Goal: Transaction & Acquisition: Subscribe to service/newsletter

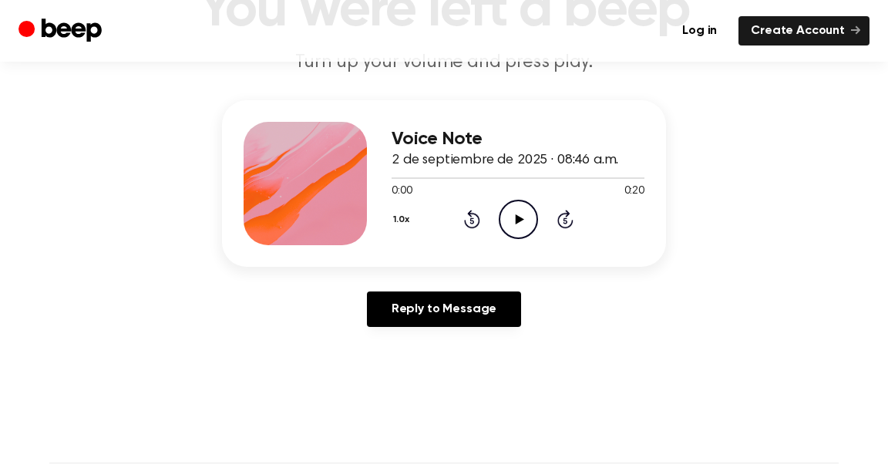
scroll to position [140, 0]
click at [515, 222] on icon at bounding box center [519, 220] width 8 height 10
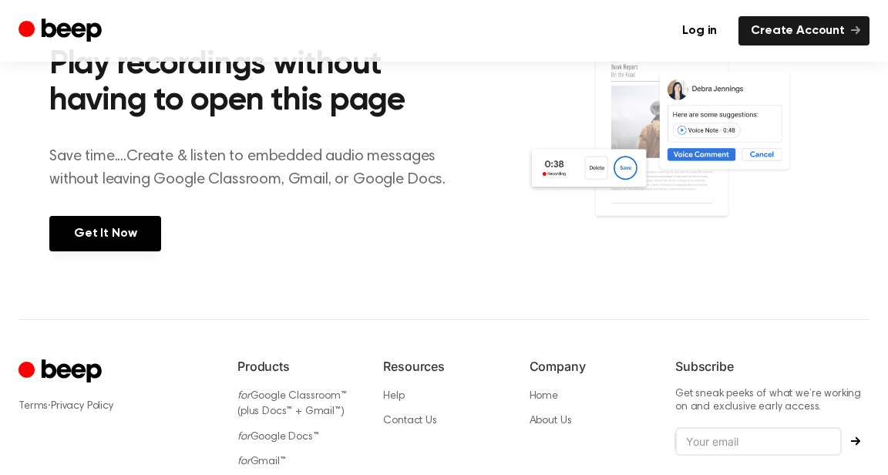
scroll to position [633, 0]
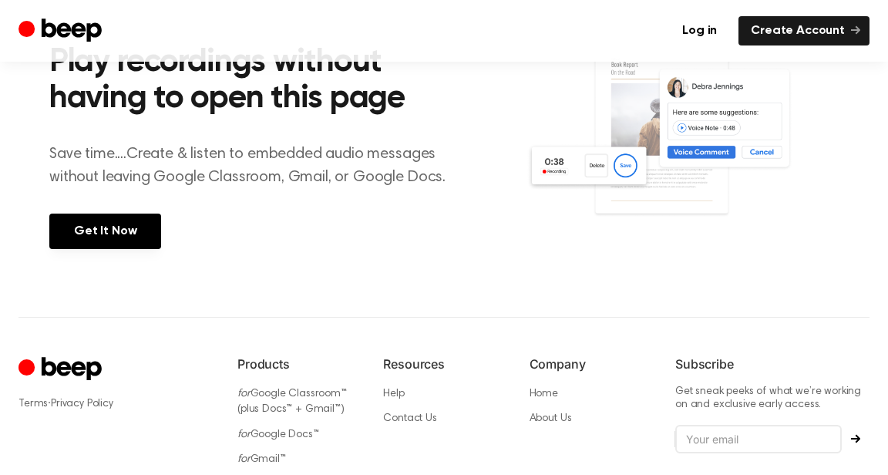
click at [92, 245] on link "Get It Now" at bounding box center [105, 230] width 112 height 35
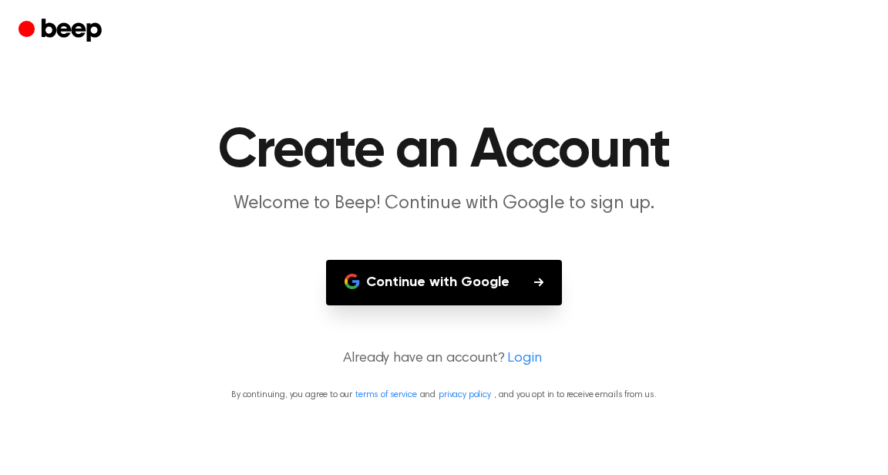
click at [395, 297] on button "Continue with Google" at bounding box center [444, 282] width 236 height 45
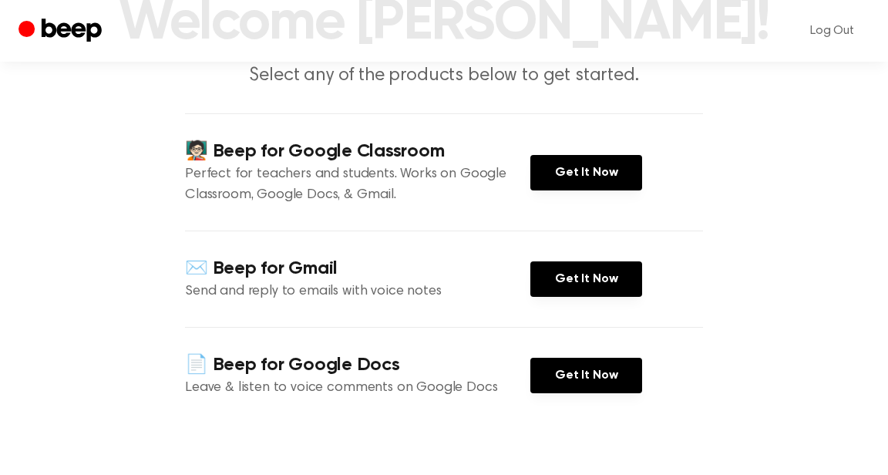
scroll to position [128, 0]
click at [602, 190] on link "Get It Now" at bounding box center [586, 172] width 112 height 35
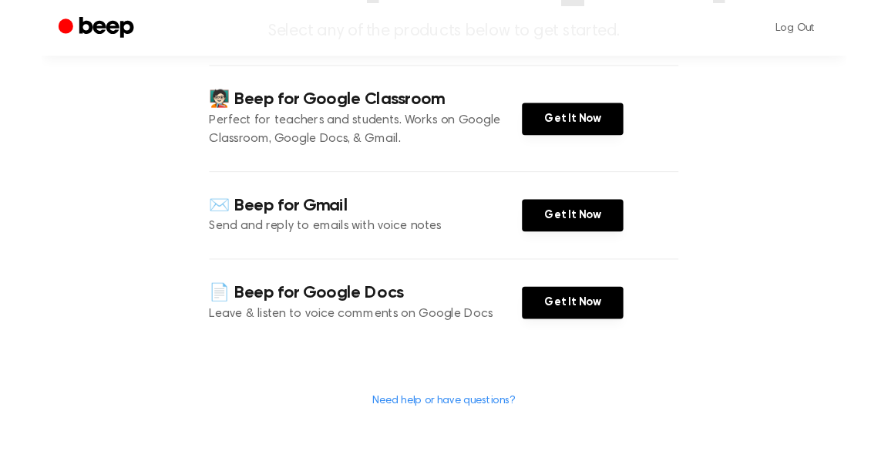
scroll to position [174, 0]
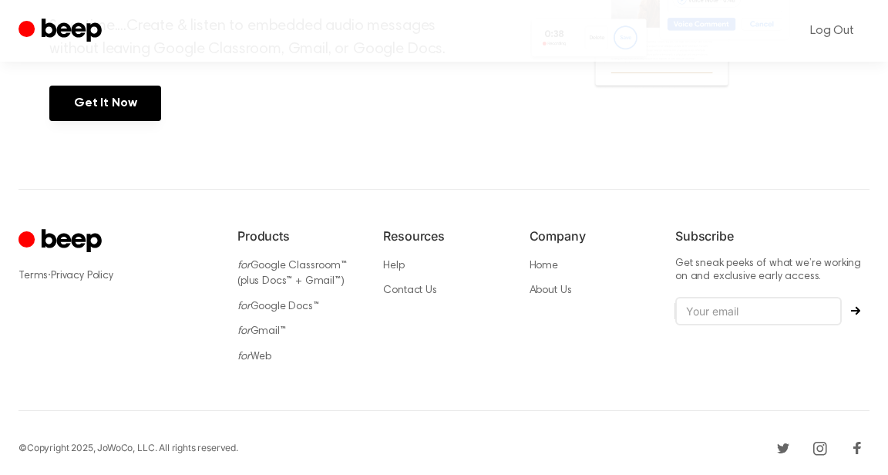
scroll to position [736, 0]
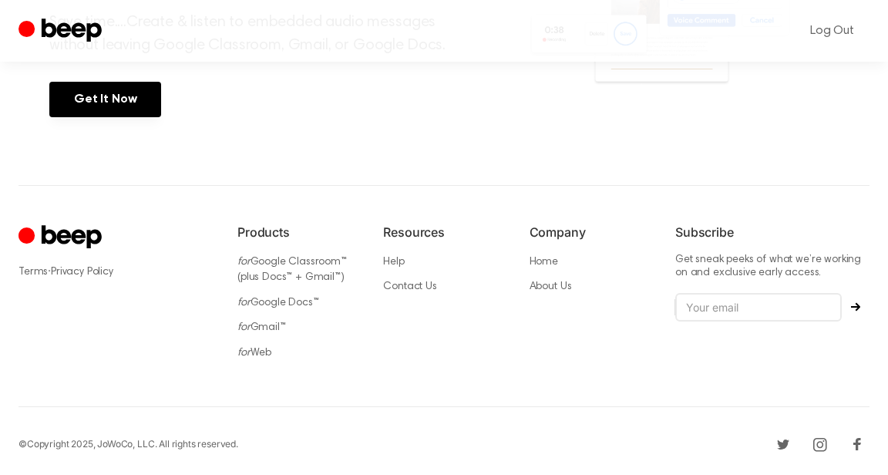
click at [86, 98] on link "Get It Now" at bounding box center [105, 99] width 112 height 35
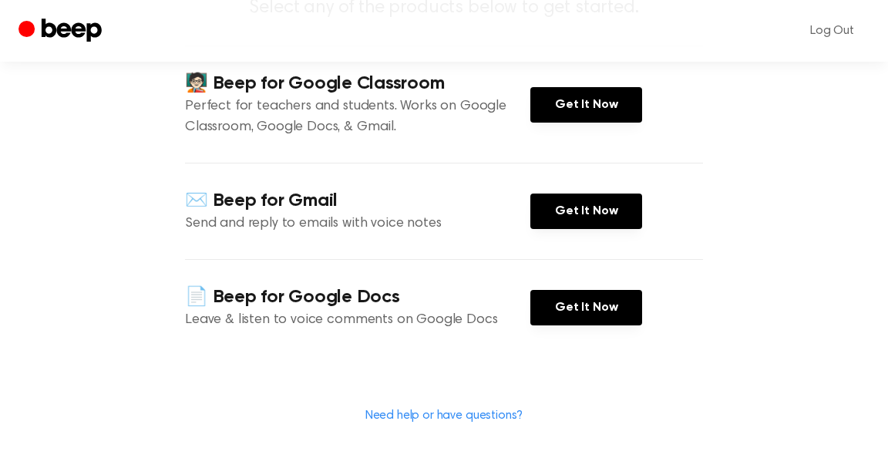
scroll to position [198, 0]
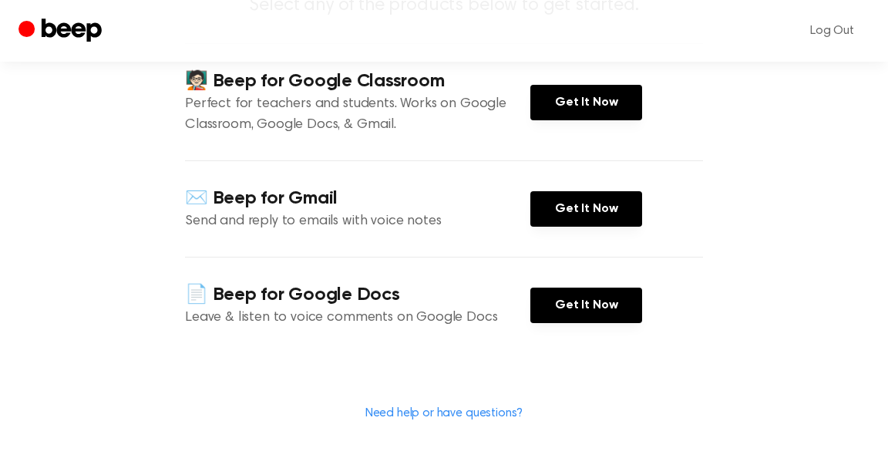
click at [572, 120] on link "Get It Now" at bounding box center [586, 102] width 112 height 35
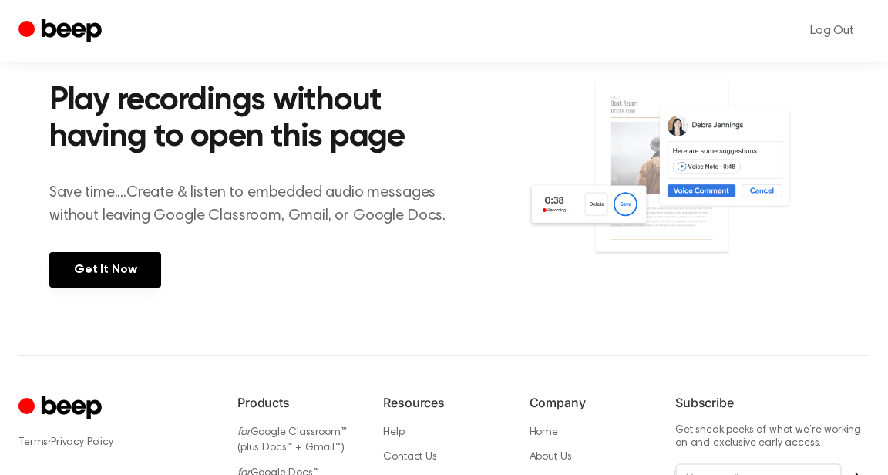
scroll to position [576, 0]
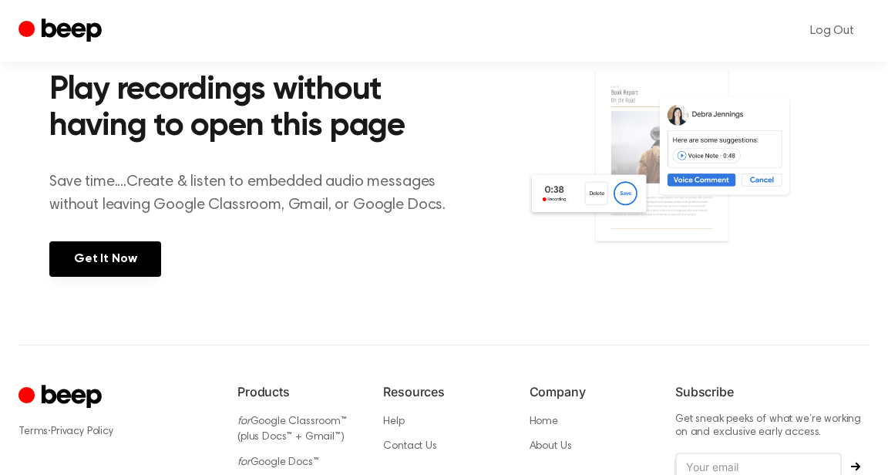
click at [129, 242] on link "Get It Now" at bounding box center [105, 258] width 112 height 35
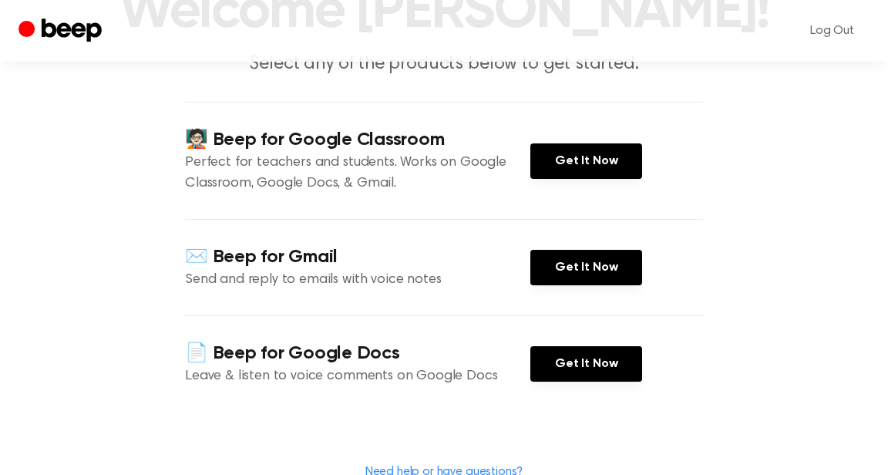
scroll to position [146, 0]
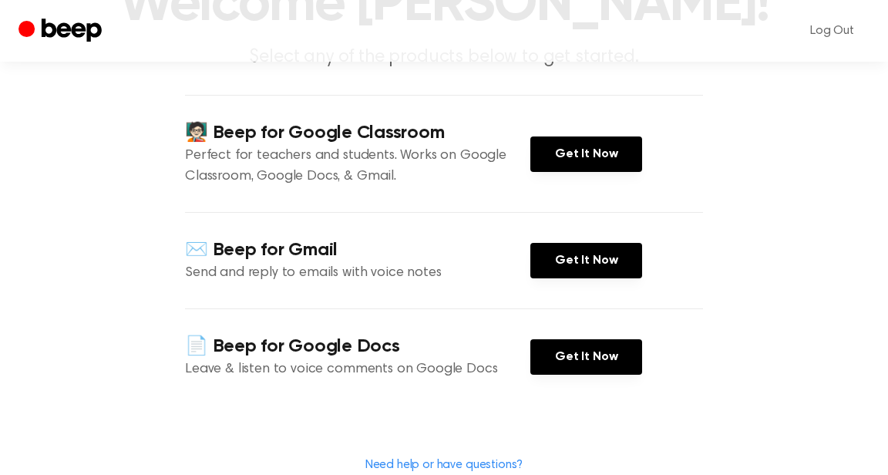
click at [614, 172] on link "Get It Now" at bounding box center [586, 153] width 112 height 35
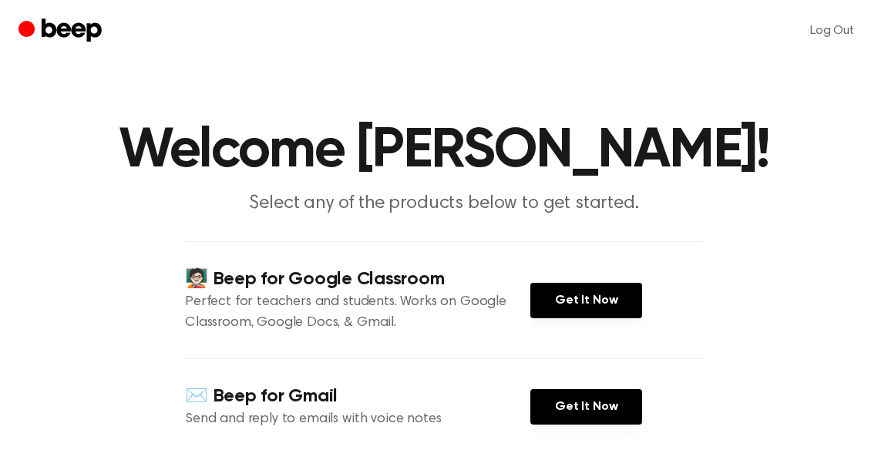
click at [602, 318] on link "Get It Now" at bounding box center [586, 300] width 112 height 35
click at [595, 318] on link "Get It Now" at bounding box center [586, 300] width 112 height 35
click at [610, 318] on link "Get It Now" at bounding box center [586, 300] width 112 height 35
